Goal: Information Seeking & Learning: Compare options

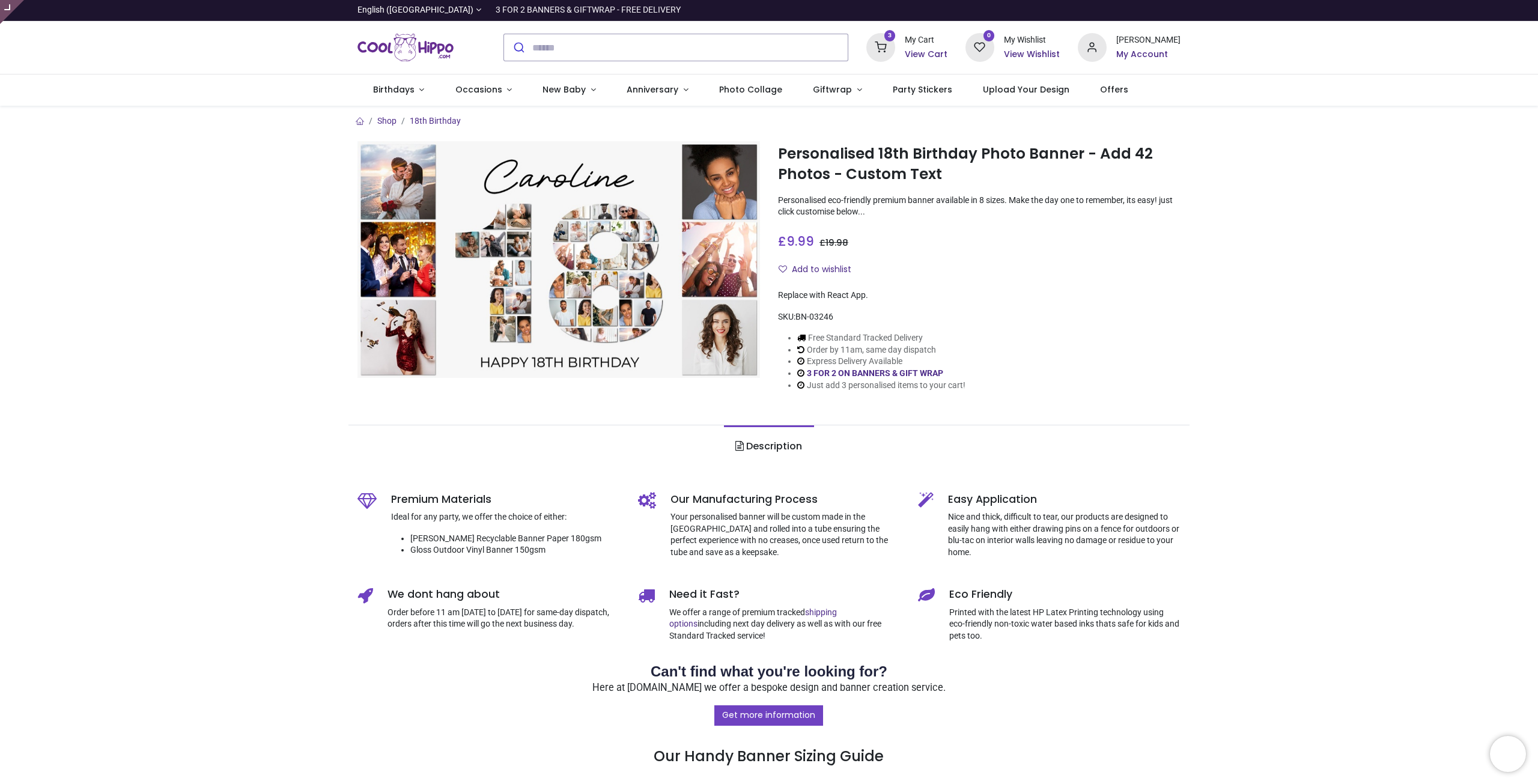
type input "**********"
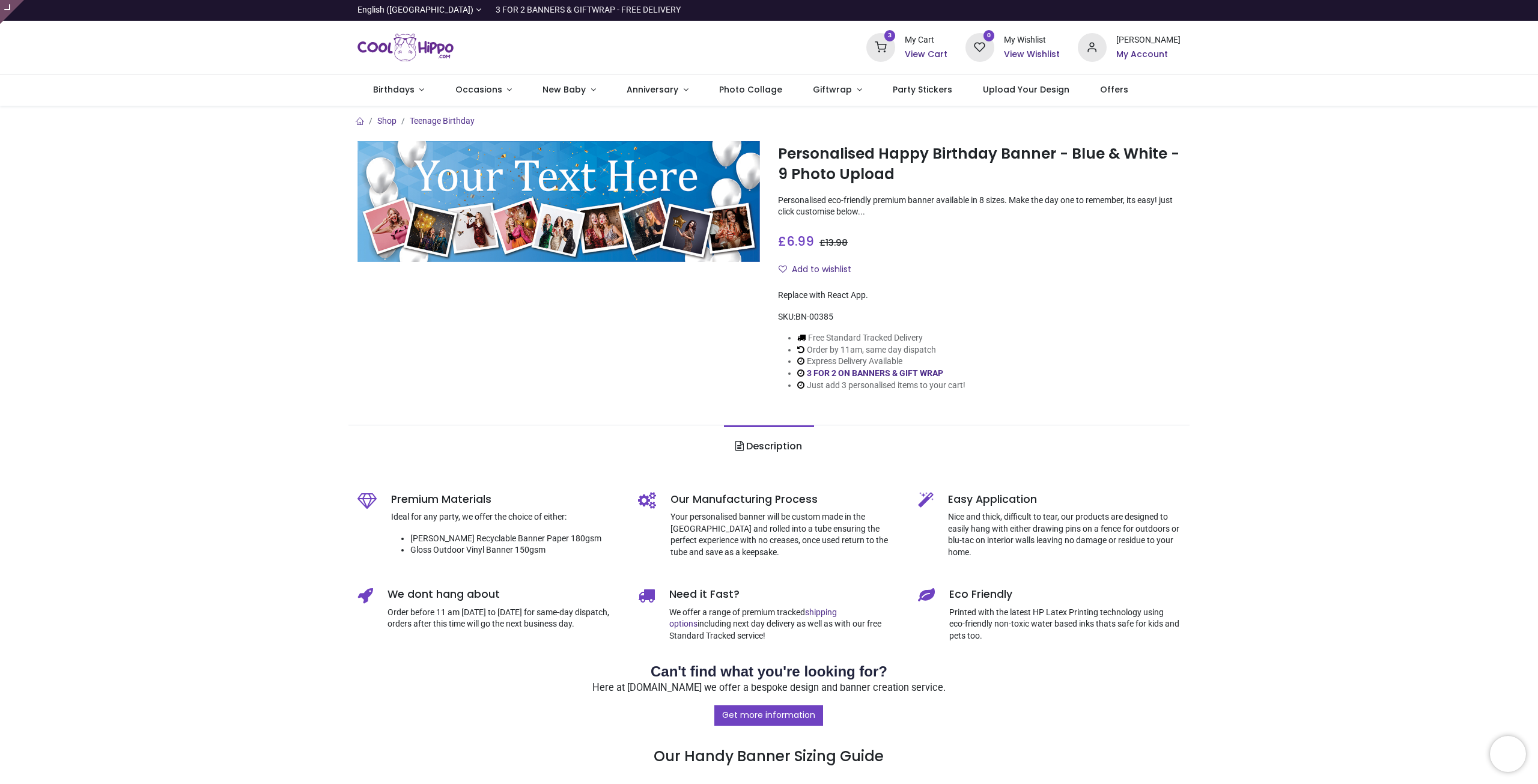
type input "**********"
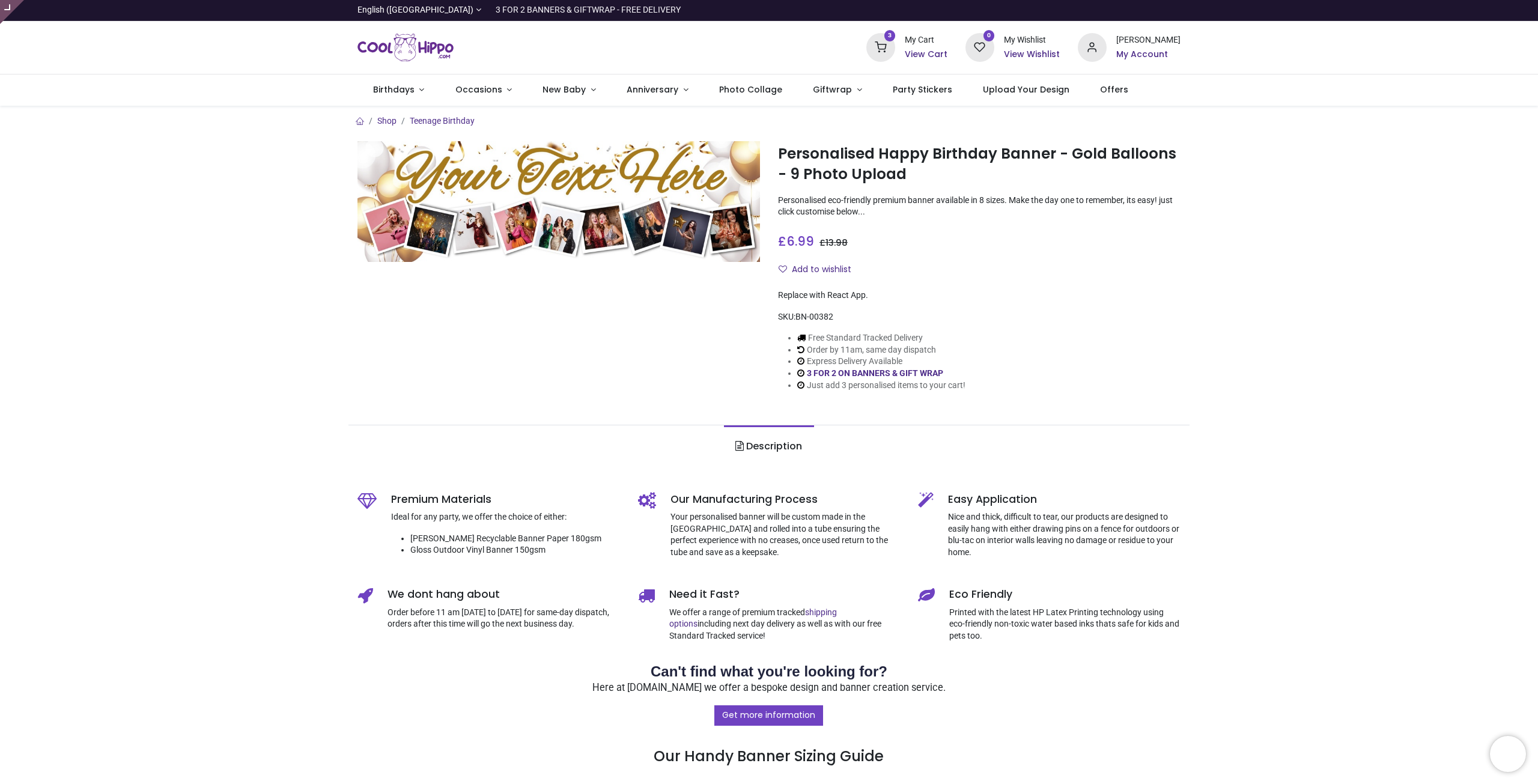
type input "**********"
